Goal: Navigation & Orientation: Find specific page/section

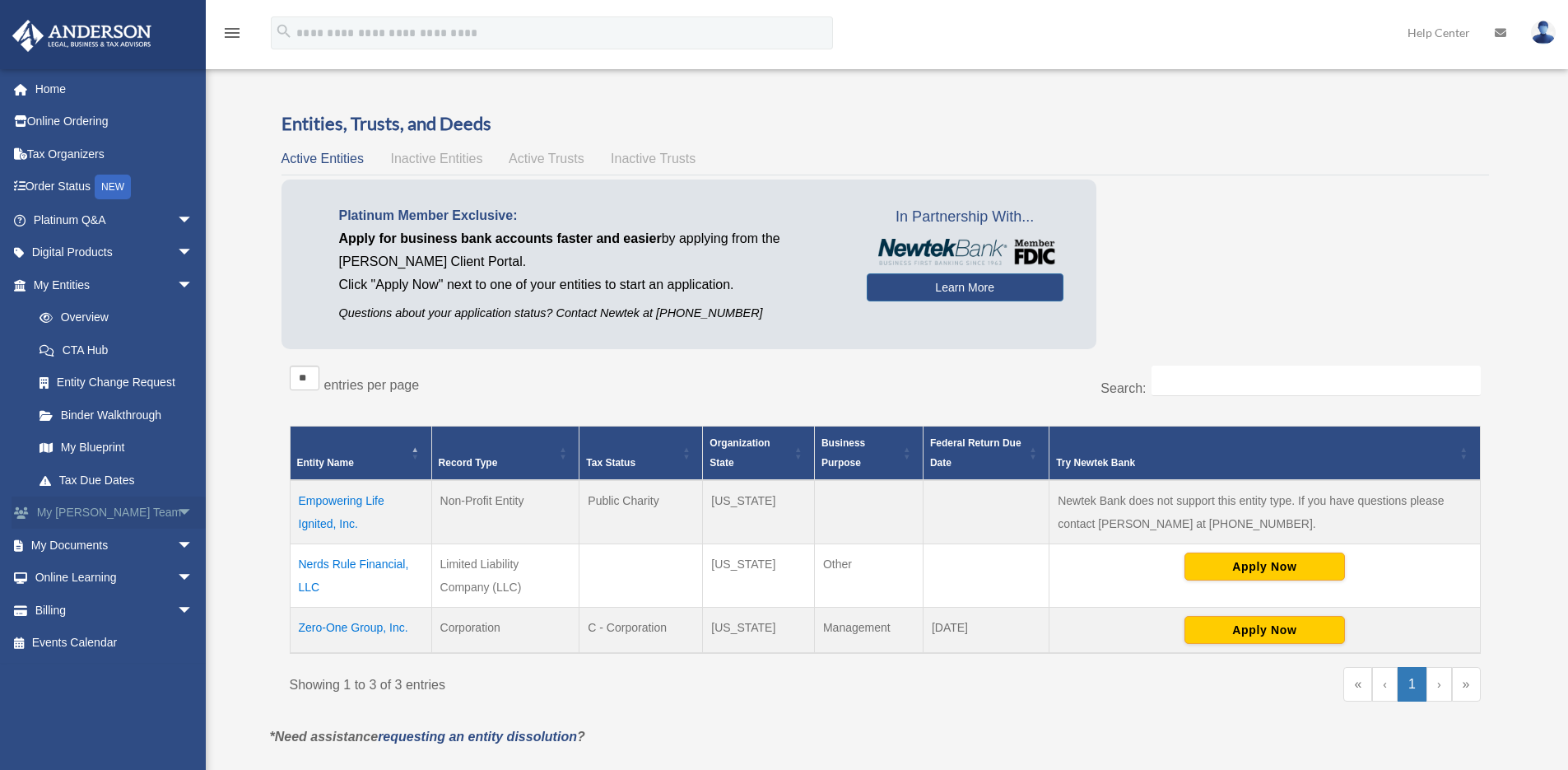
click at [107, 513] on link "My [PERSON_NAME] Team arrow_drop_down" at bounding box center [115, 513] width 207 height 33
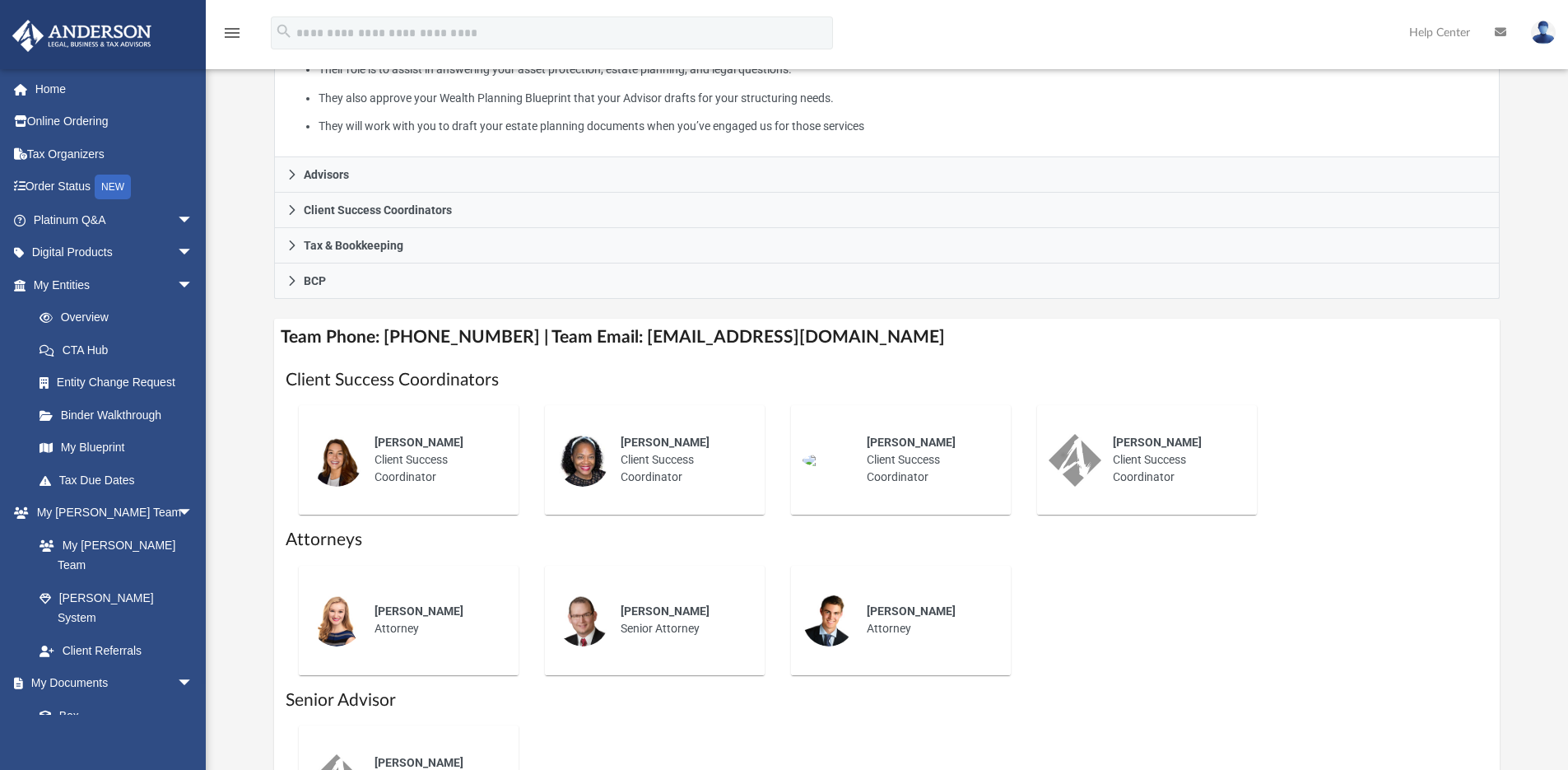
scroll to position [498, 0]
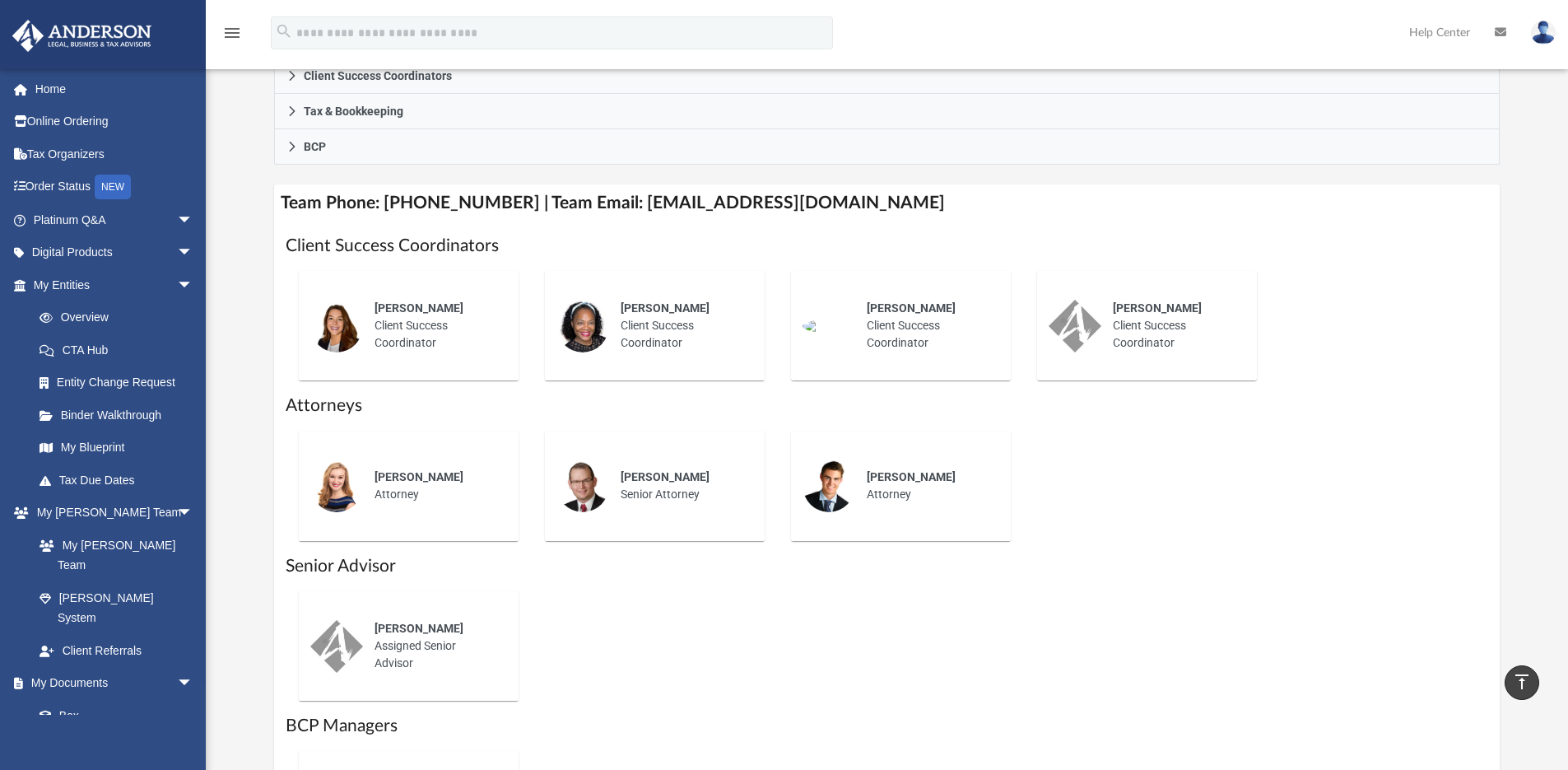
click at [402, 304] on span "Olivia Mann" at bounding box center [418, 308] width 89 height 14
click at [401, 628] on span "Mark Rice" at bounding box center [418, 629] width 89 height 14
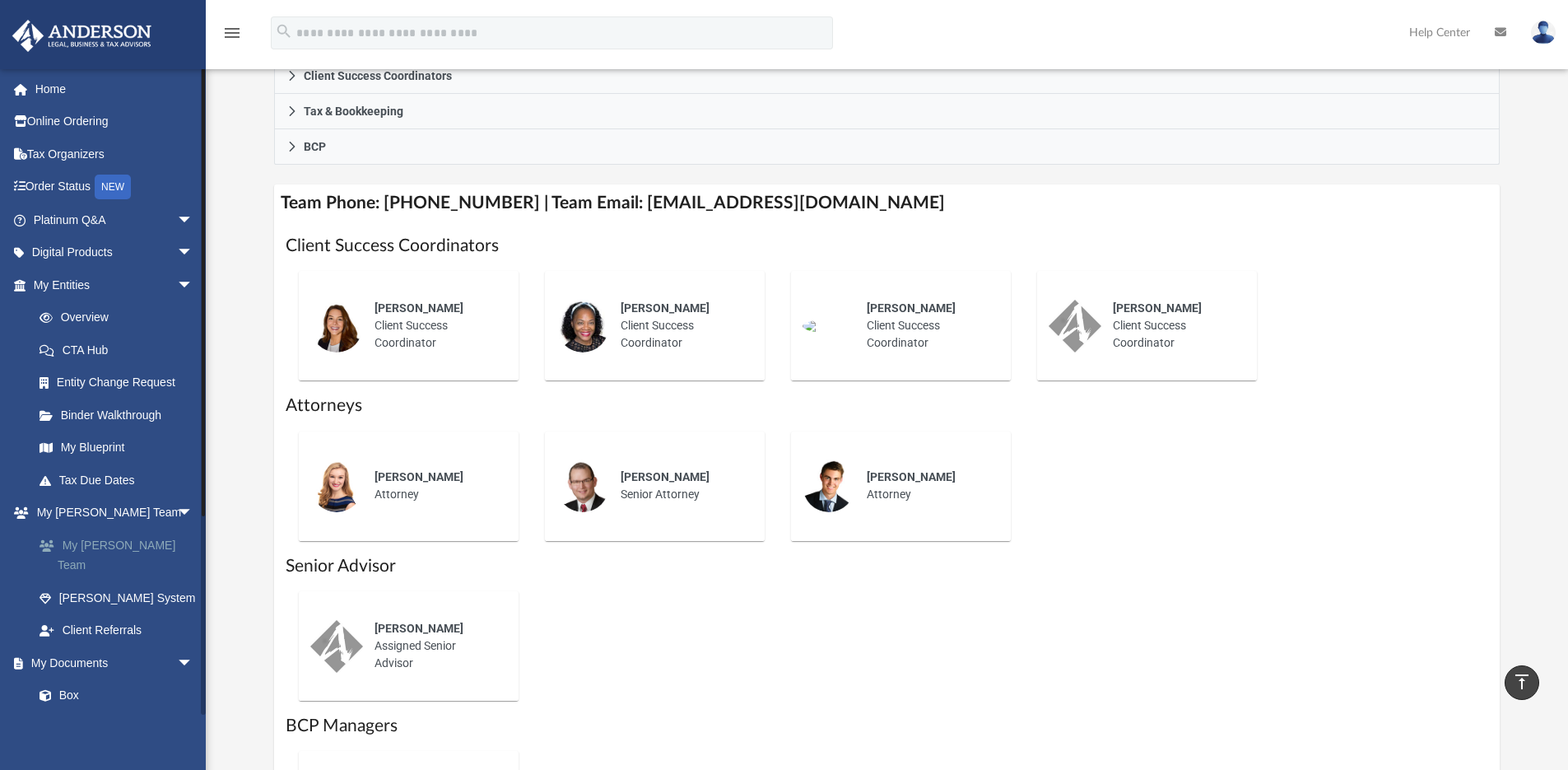
click at [136, 544] on link "My [PERSON_NAME] Team" at bounding box center [121, 555] width 195 height 53
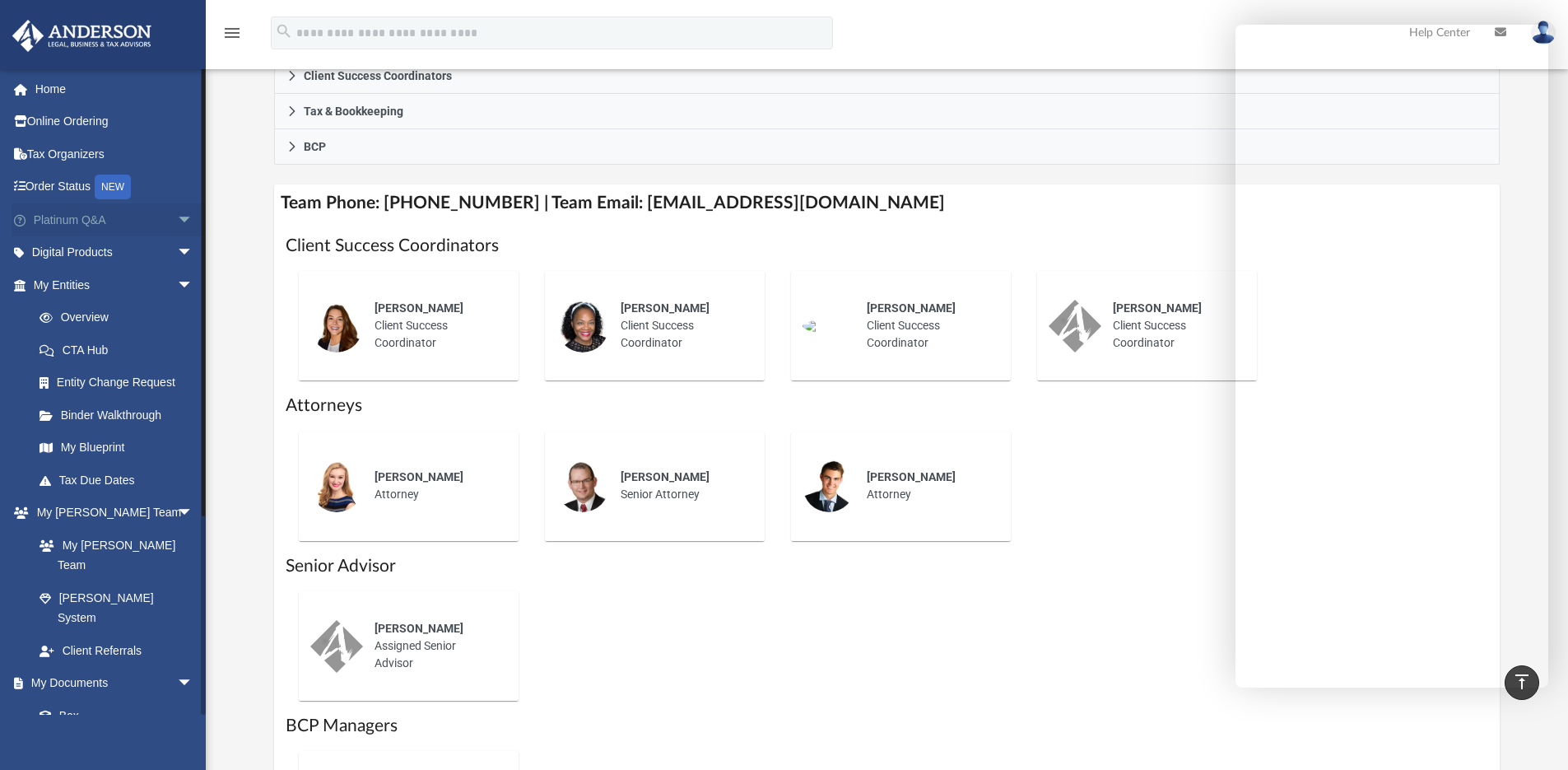
click at [177, 212] on span "arrow_drop_down" at bounding box center [194, 220] width 33 height 34
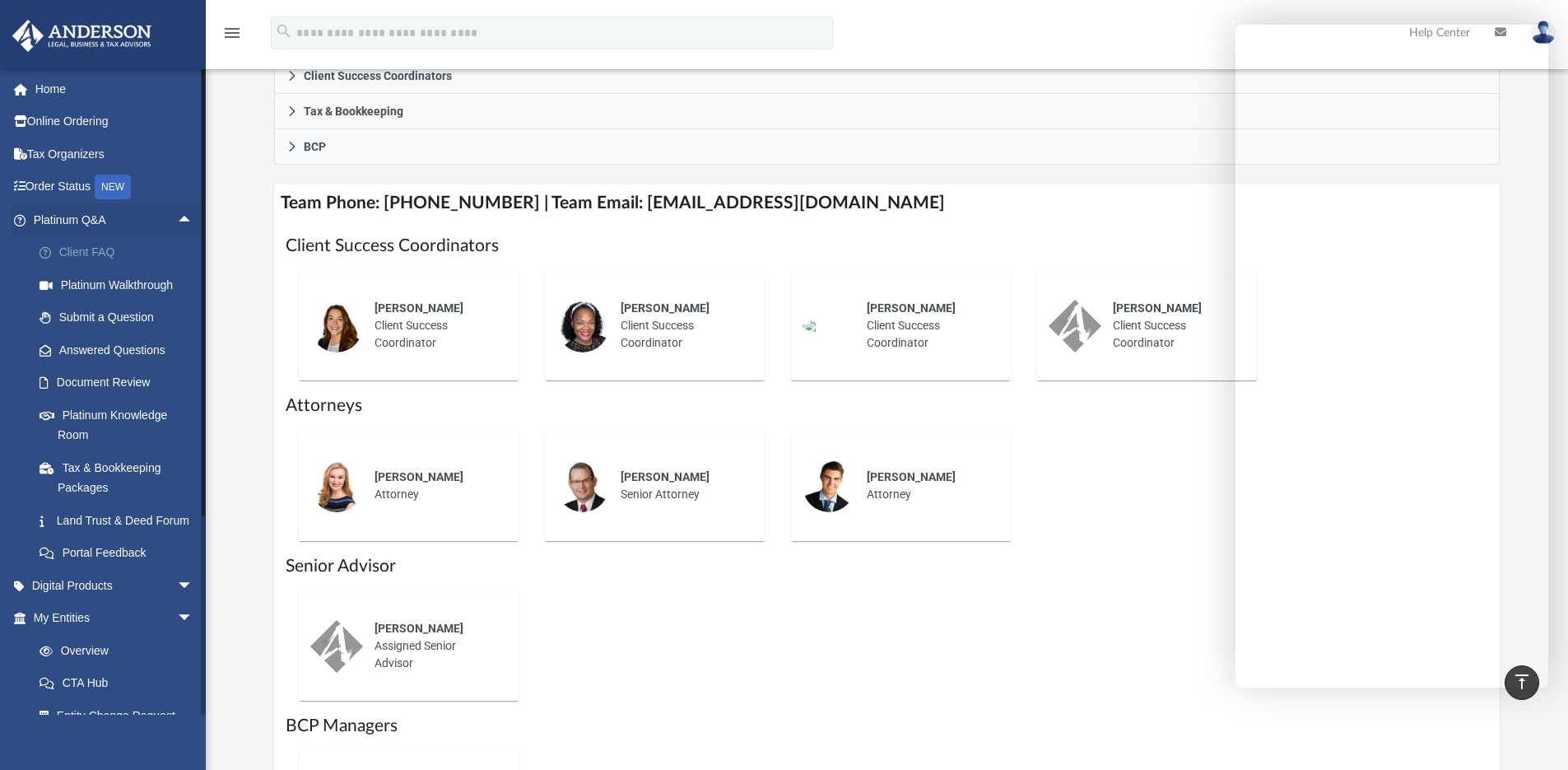
click at [108, 248] on link "Client FAQ" at bounding box center [121, 252] width 195 height 33
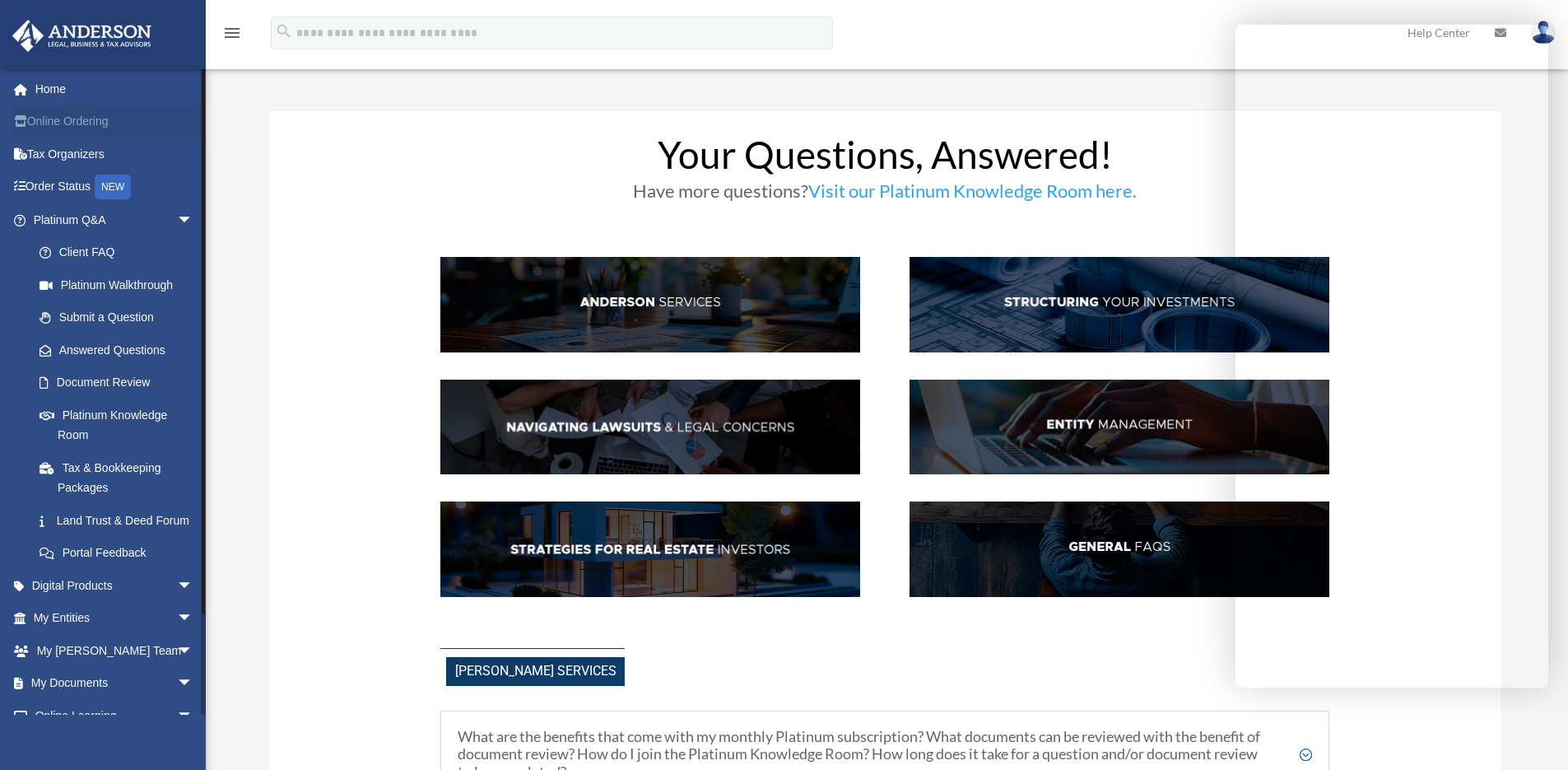
click at [76, 118] on link "Online Ordering" at bounding box center [115, 122] width 207 height 33
click at [56, 88] on link "Home" at bounding box center [115, 89] width 207 height 33
click at [177, 634] on span "arrow_drop_down" at bounding box center [194, 618] width 33 height 34
click at [90, 661] on link "Overview" at bounding box center [121, 650] width 195 height 33
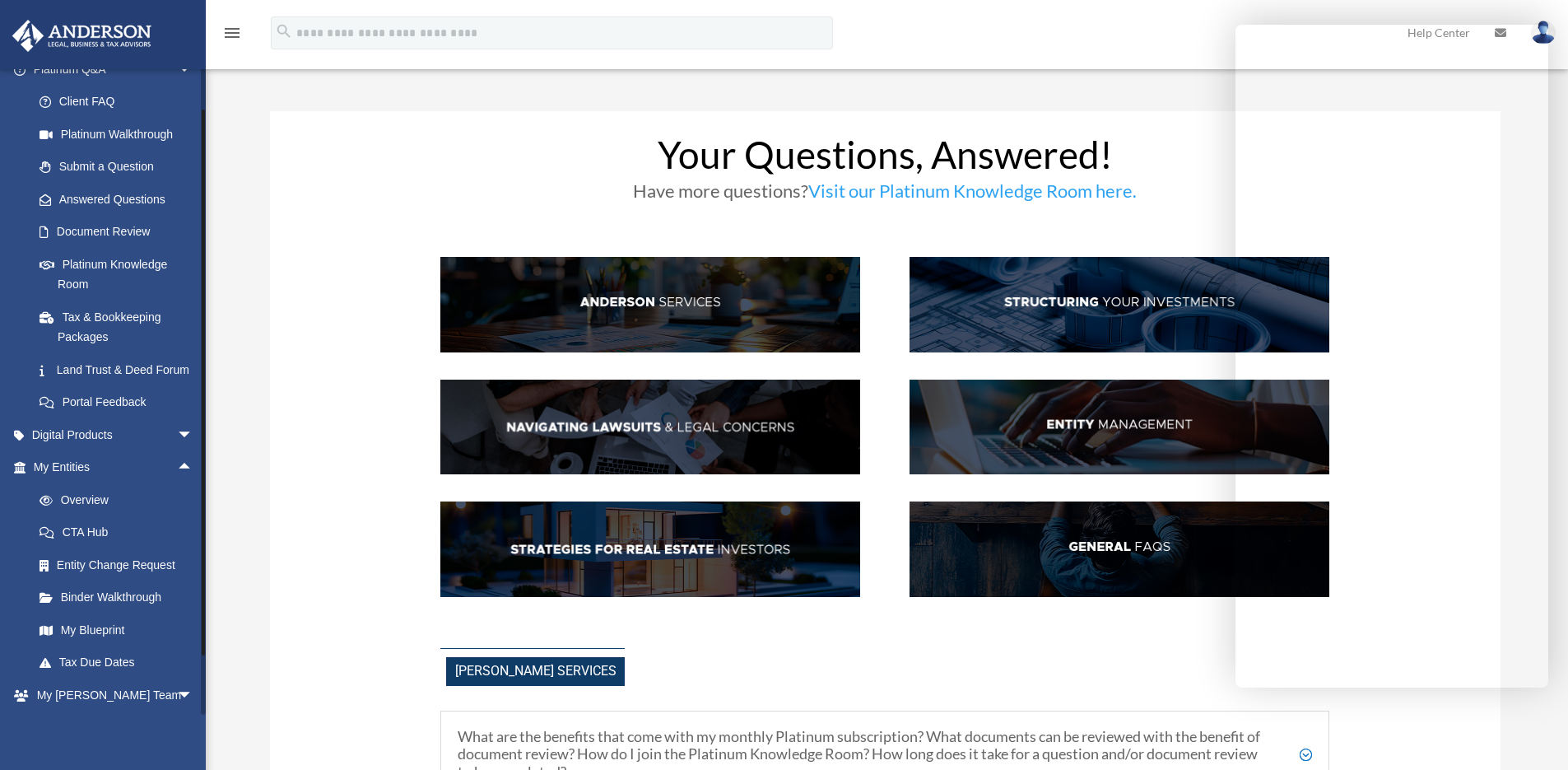
scroll to position [208, 0]
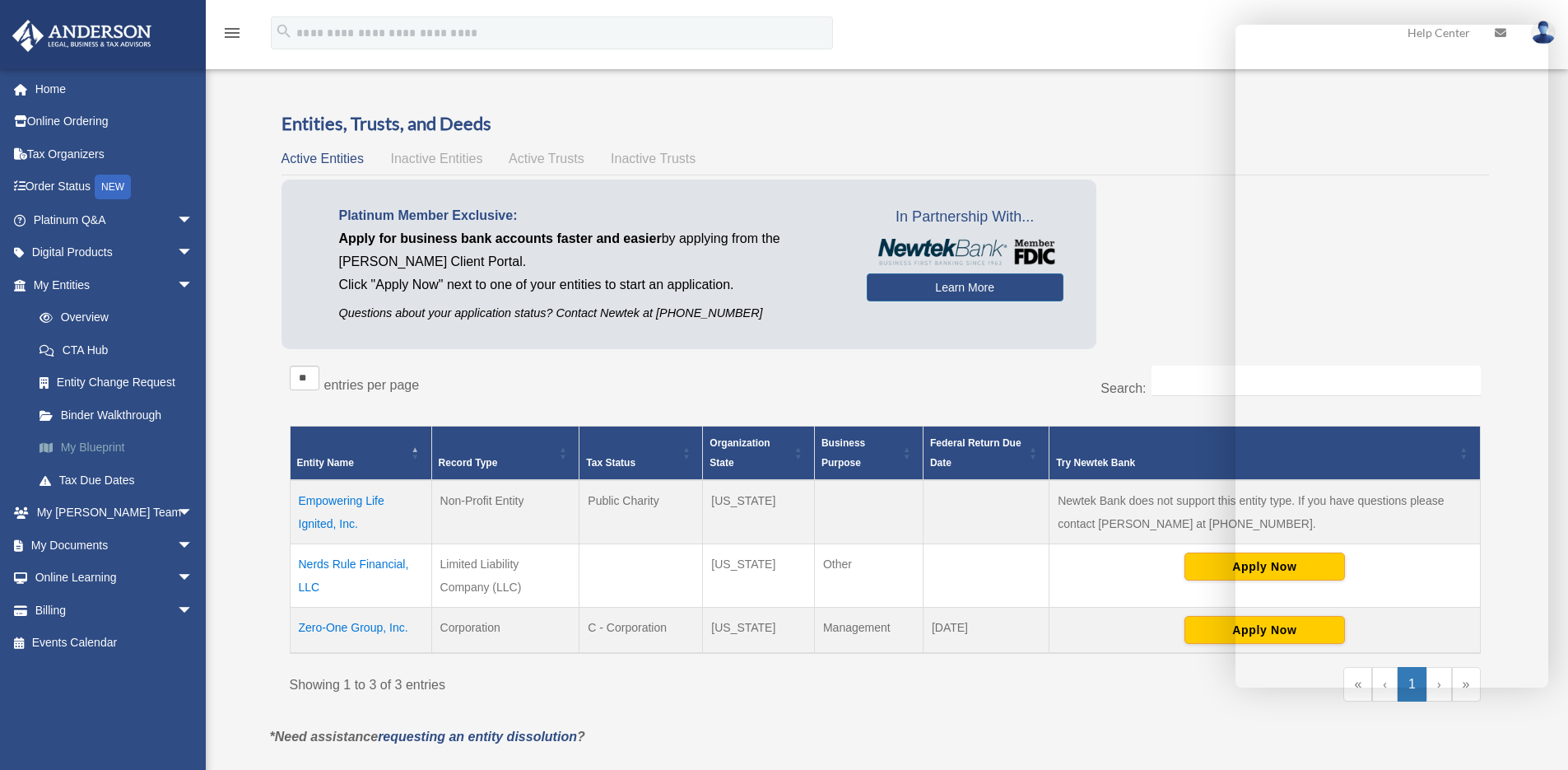
click at [92, 443] on link "My Blueprint" at bounding box center [121, 448] width 195 height 33
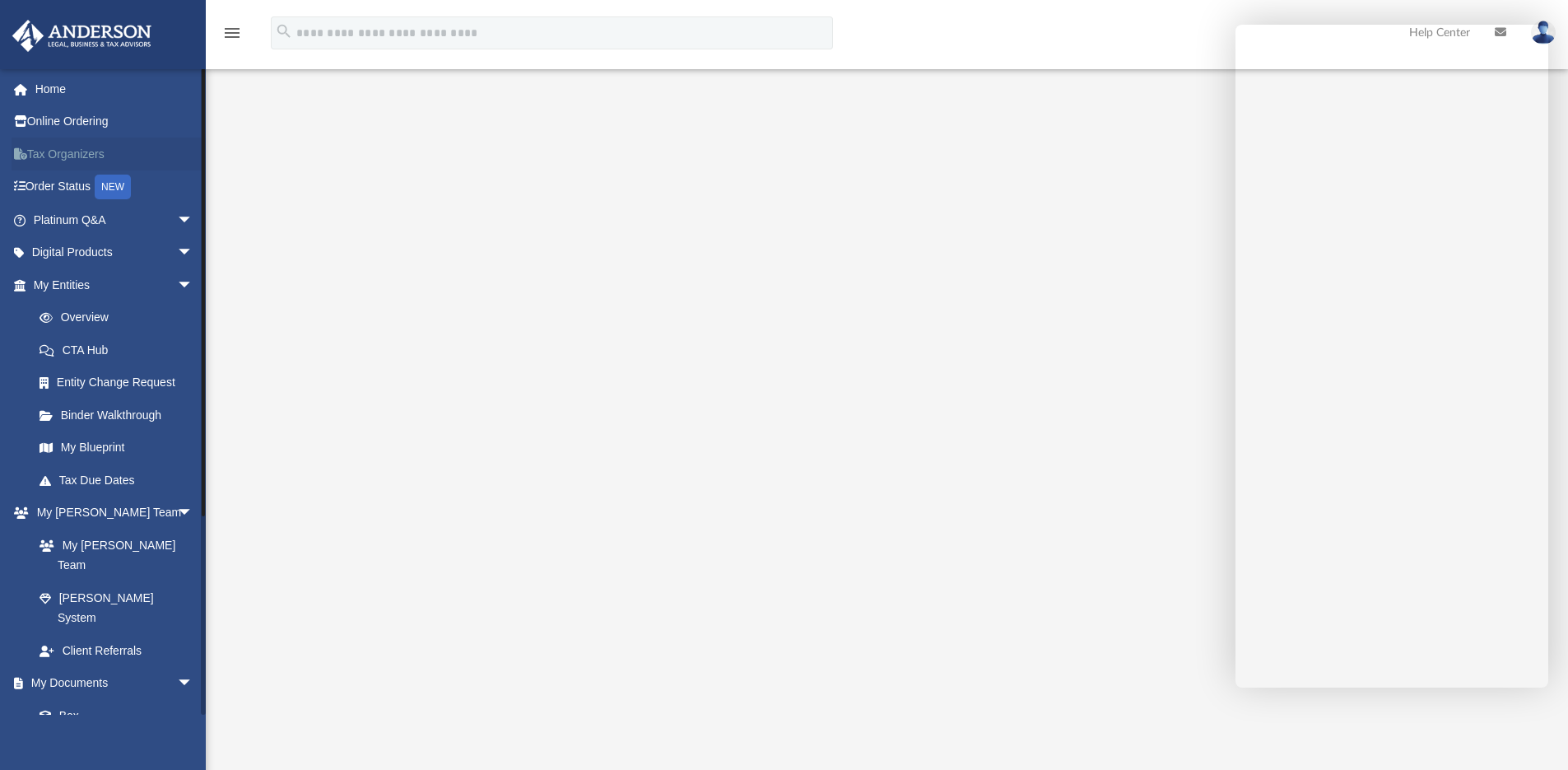
click at [66, 148] on link "Tax Organizers" at bounding box center [115, 154] width 207 height 33
